Goal: Task Accomplishment & Management: Use online tool/utility

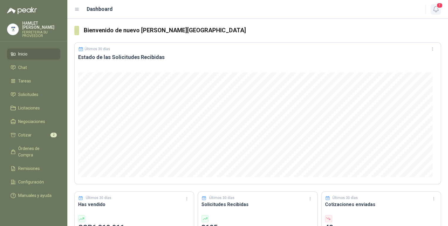
click at [435, 8] on icon "button" at bounding box center [435, 9] width 7 height 7
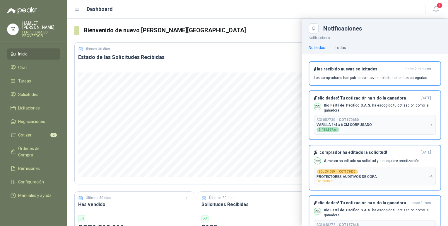
click at [225, 25] on div at bounding box center [257, 122] width 381 height 207
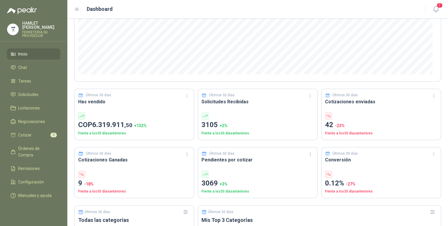
scroll to position [117, 0]
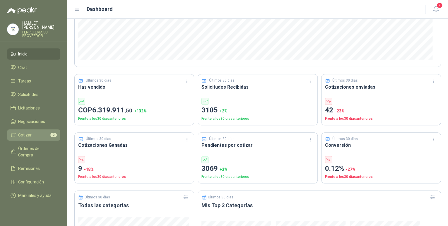
click at [41, 132] on li "Cotizar 2" at bounding box center [34, 135] width 46 height 6
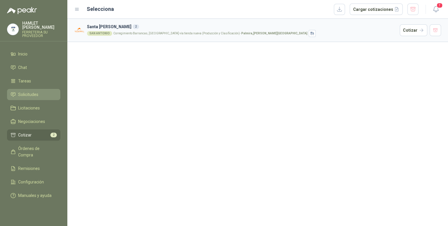
click at [37, 89] on link "Solicitudes" at bounding box center [33, 94] width 53 height 11
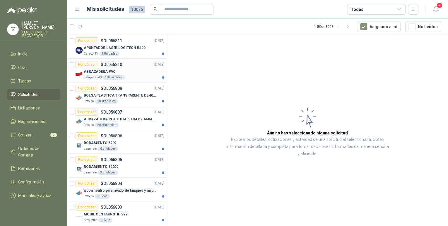
click at [134, 73] on div "ABRAZADERA PVC" at bounding box center [124, 71] width 81 height 7
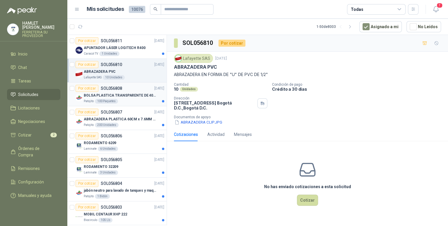
click at [137, 94] on p "BOLSA PLASTICA TRANSPARENTE DE 40*60 CMS" at bounding box center [120, 96] width 73 height 6
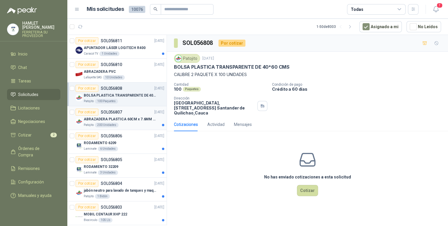
click at [114, 120] on p "ABRAZADERA PLASTICA 60CM x 7.6MM ANCHA" at bounding box center [120, 119] width 73 height 6
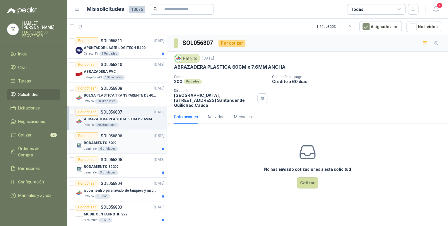
click at [127, 141] on div "RODAMIENTO 6209" at bounding box center [124, 142] width 81 height 7
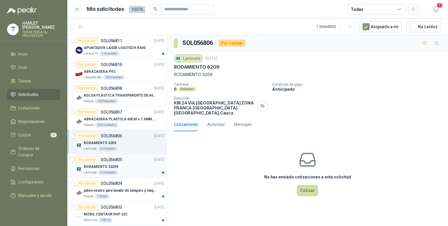
click at [125, 161] on div "Por cotizar SOL056805 [DATE]" at bounding box center [120, 159] width 89 height 7
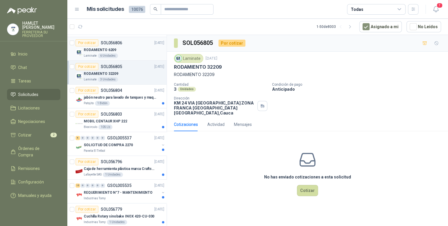
scroll to position [94, 0]
click at [137, 112] on div "Por cotizar SOL056803 [DATE]" at bounding box center [120, 113] width 89 height 7
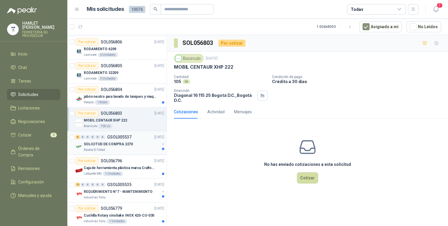
click at [127, 146] on p "SOLICITUD DE COMPRA 2270" at bounding box center [108, 144] width 49 height 6
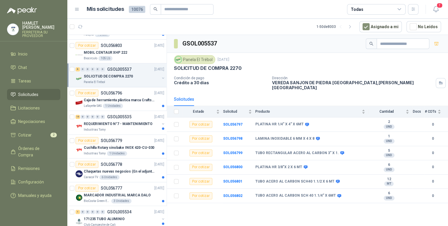
scroll to position [164, 0]
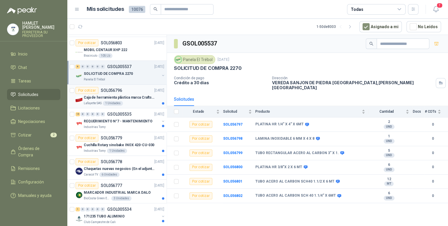
click at [144, 95] on p "Caja de herramienta plástica marca Craftsman de 26 pulgadas color rojo y nego" at bounding box center [120, 98] width 73 height 6
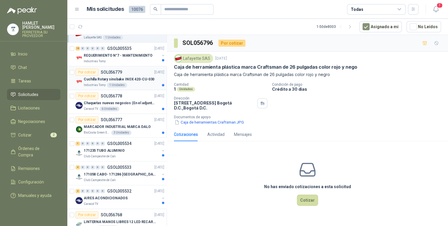
scroll to position [234, 0]
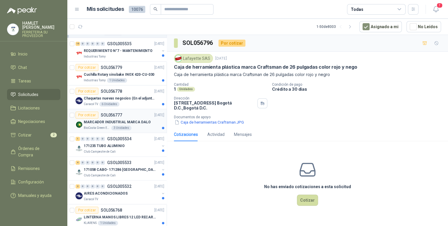
click at [124, 121] on p "MARCADOR INDUSTRIAL MARCA DALO" at bounding box center [117, 122] width 67 height 6
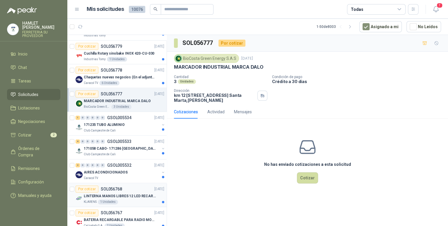
scroll to position [281, 0]
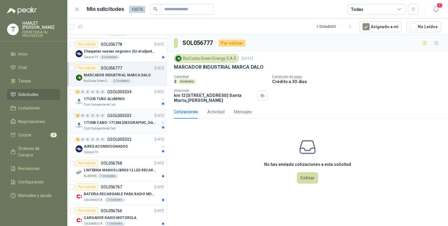
click at [127, 120] on p "171058 CABO- 171286 [GEOGRAPHIC_DATA]" at bounding box center [120, 123] width 73 height 6
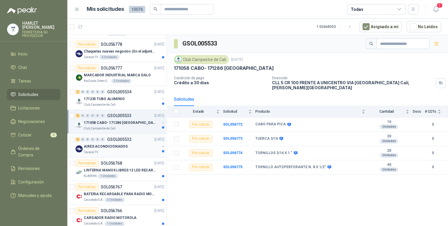
click at [124, 144] on div "AIRES ACONDICIONADOS" at bounding box center [122, 146] width 76 height 7
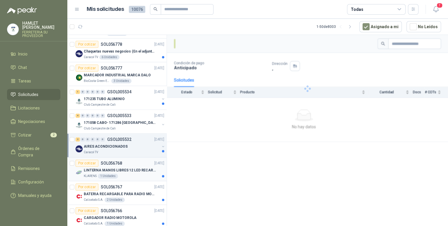
click at [124, 172] on div "LINTERNA MANOS LIBRES 12 LED RECARGALE" at bounding box center [124, 169] width 81 height 7
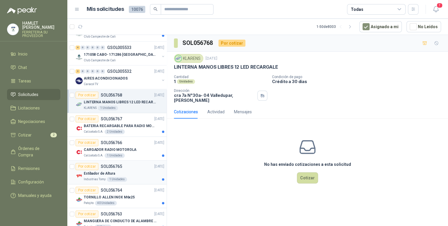
scroll to position [352, 0]
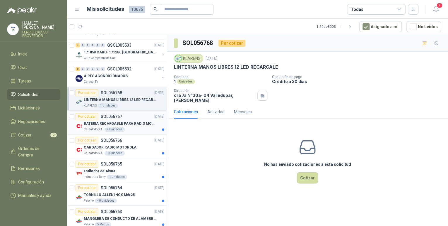
click at [132, 121] on p "BATERIA RECARGABLE PARA RADIO MOTOROLA" at bounding box center [120, 124] width 73 height 6
